Goal: Transaction & Acquisition: Purchase product/service

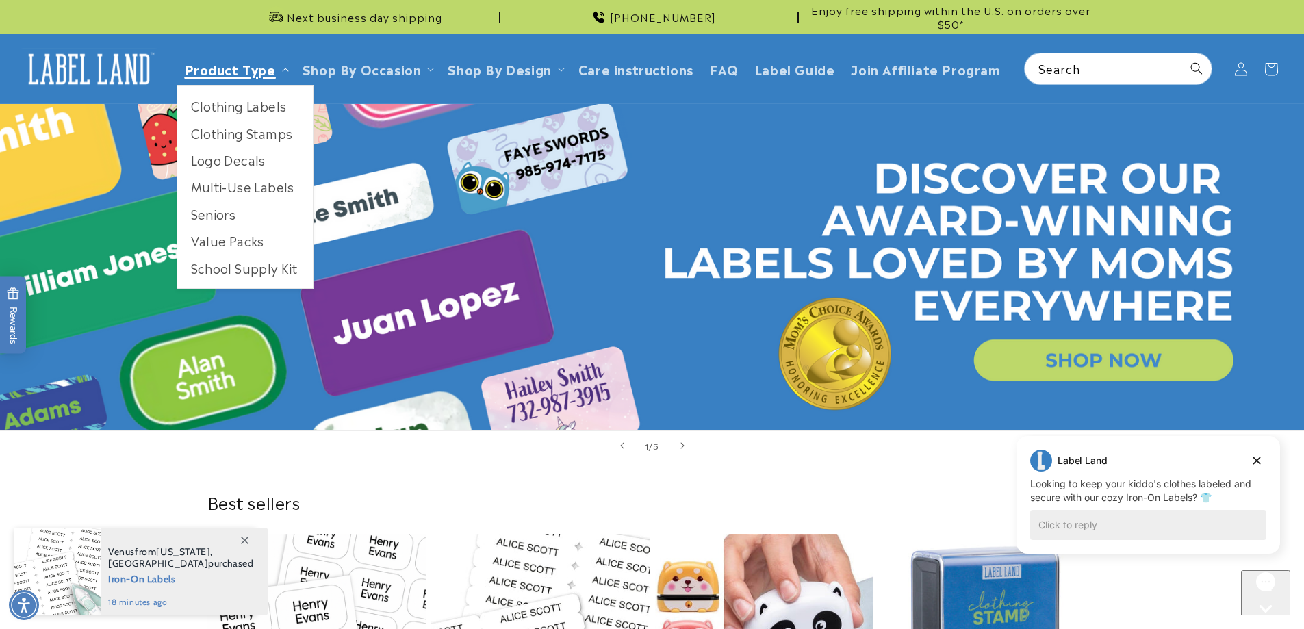
click at [210, 64] on link "Product Type" at bounding box center [230, 69] width 91 height 18
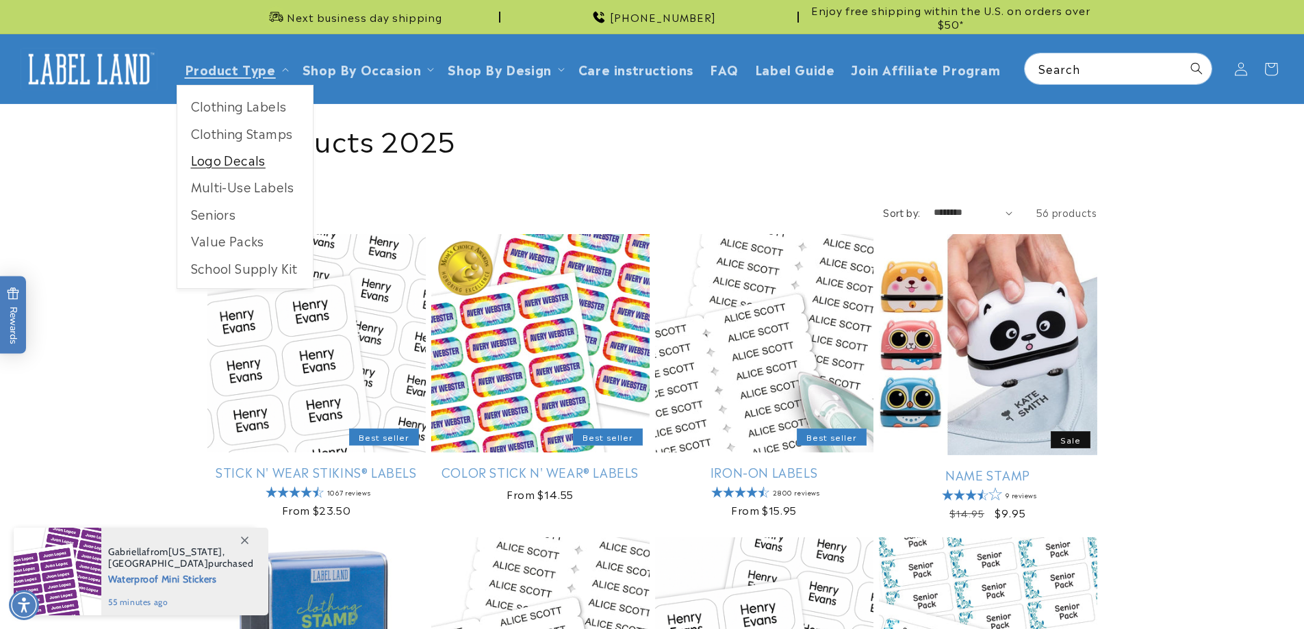
click at [206, 162] on link "Logo Decals" at bounding box center [245, 159] width 136 height 27
